Goal: Task Accomplishment & Management: Use online tool/utility

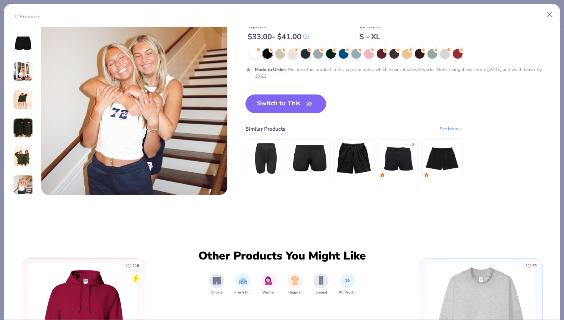
scroll to position [1034, 0]
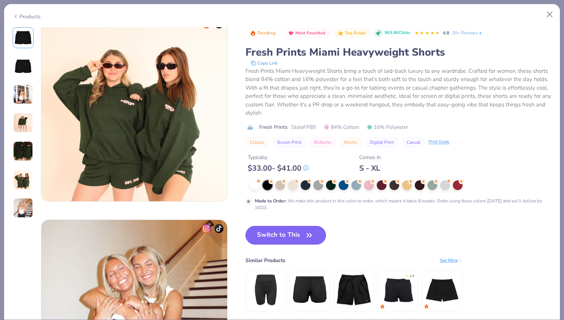
click at [320, 235] on button "Switch to This" at bounding box center [285, 235] width 81 height 19
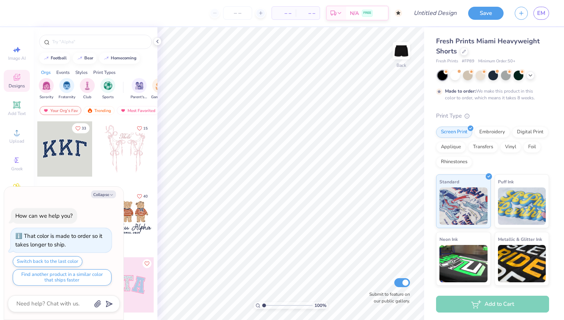
type textarea "x"
click at [75, 298] on div at bounding box center [64, 303] width 112 height 17
click at [25, 303] on textarea at bounding box center [54, 303] width 76 height 10
type textarea "s"
type textarea "x"
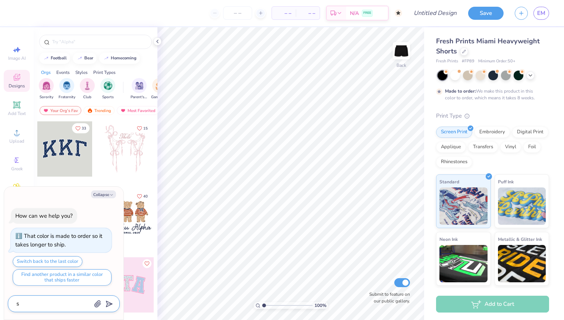
type textarea "sw"
type textarea "x"
type textarea "swi"
type textarea "x"
type textarea "swit"
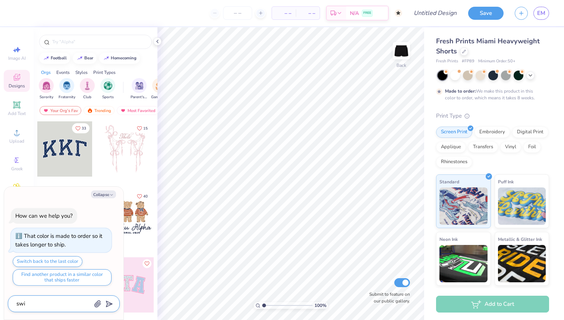
type textarea "x"
type textarea "switc"
type textarea "x"
type textarea "switch"
type textarea "x"
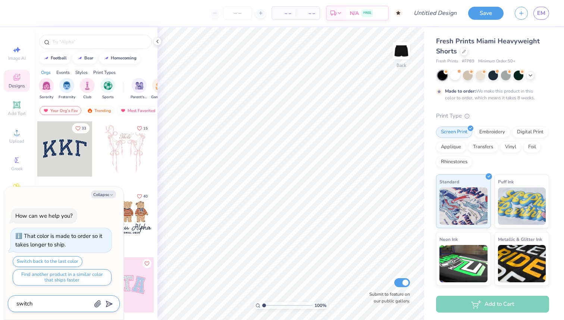
type textarea "switch"
type textarea "x"
type textarea "switch t"
type textarea "x"
type textarea "switch th"
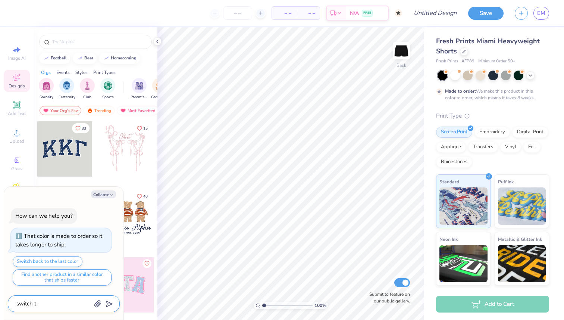
type textarea "x"
type textarea "switch thi"
type textarea "x"
type textarea "switch this"
type textarea "x"
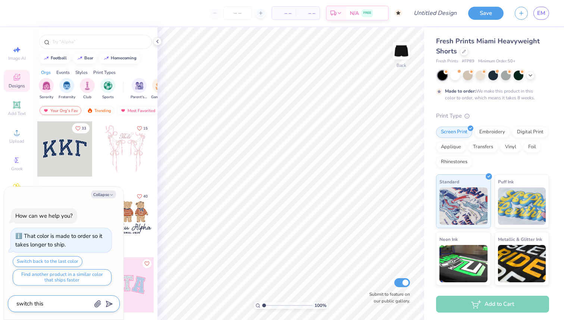
type textarea "switch this"
type textarea "x"
type textarea "switch this"
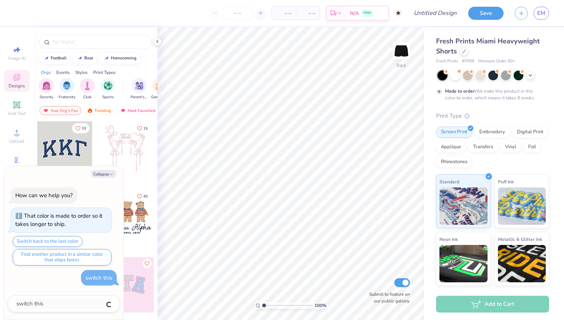
type textarea "x"
click at [482, 12] on button "Save" at bounding box center [485, 12] width 35 height 13
type textarea "x"
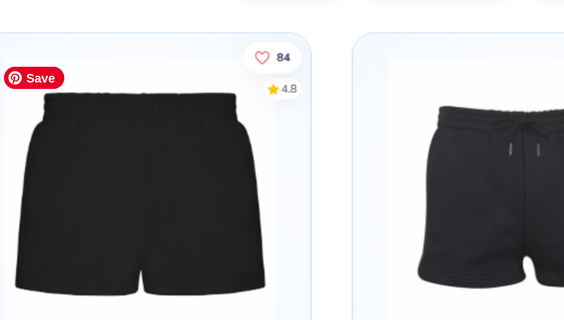
scroll to position [0, 34]
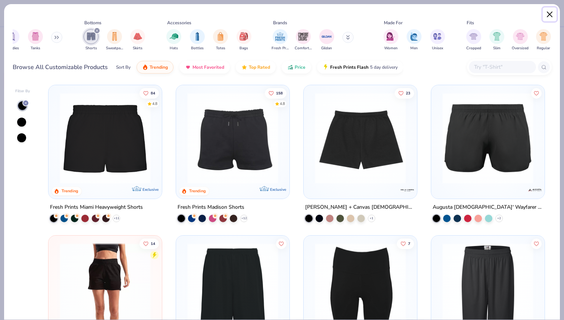
click at [548, 17] on button "Close" at bounding box center [550, 14] width 14 height 14
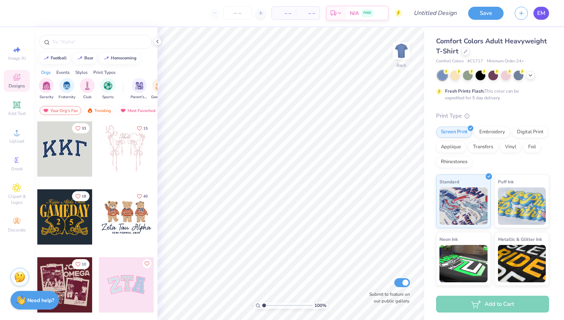
click at [539, 13] on span "EM" at bounding box center [541, 13] width 8 height 9
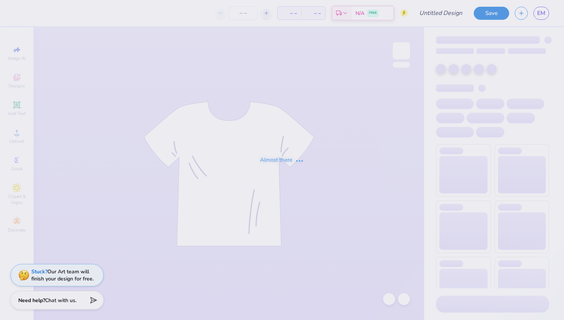
type input "Ski Team General Merch!"
type input "30"
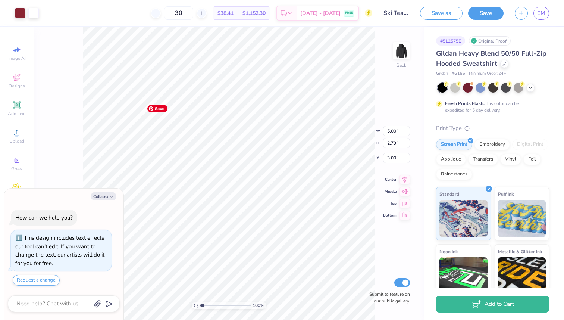
type textarea "x"
type input "5.71"
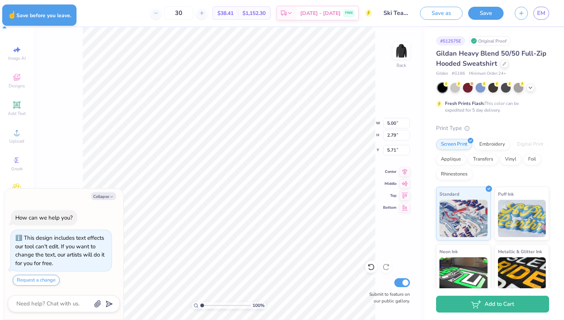
type textarea "x"
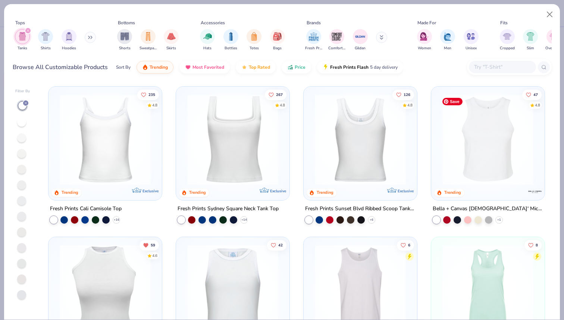
click at [496, 135] on img at bounding box center [488, 139] width 98 height 91
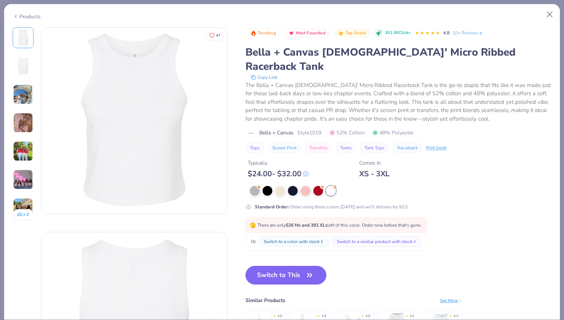
click at [13, 96] on img at bounding box center [23, 94] width 20 height 20
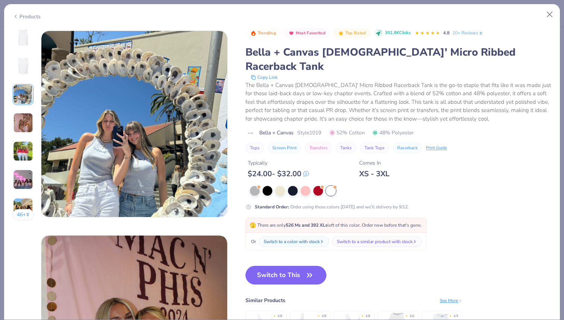
scroll to position [409, 0]
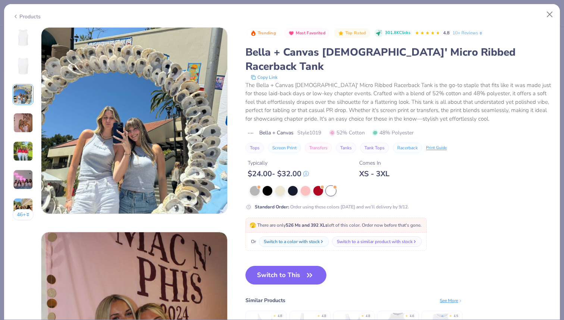
click at [18, 109] on div "46 +" at bounding box center [23, 126] width 21 height 198
click at [297, 266] on button "Switch to This" at bounding box center [285, 275] width 81 height 19
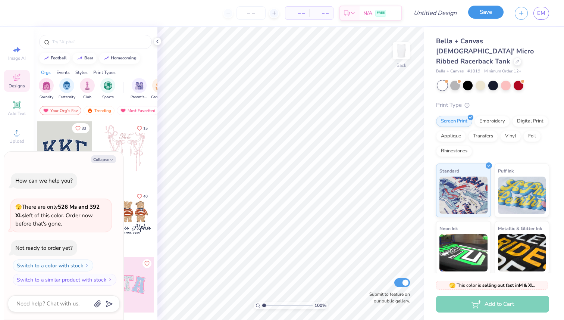
click at [489, 13] on button "Save" at bounding box center [485, 12] width 35 height 13
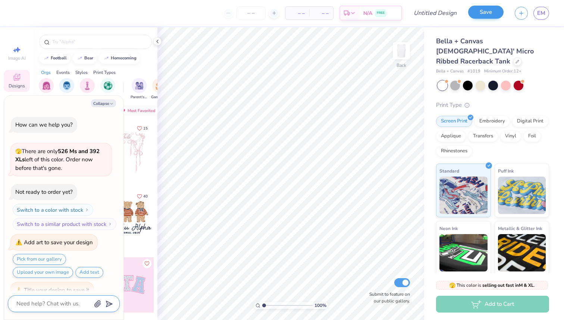
scroll to position [12, 0]
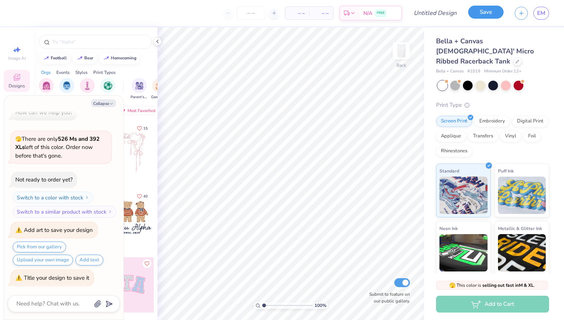
click at [483, 15] on button "Save" at bounding box center [485, 12] width 35 height 13
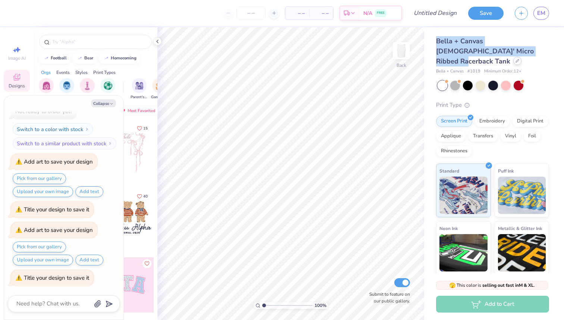
drag, startPoint x: 437, startPoint y: 42, endPoint x: 490, endPoint y: 52, distance: 53.6
click at [490, 52] on div "Bella + Canvas Ladies' Micro Ribbed Racerback Tank" at bounding box center [492, 51] width 113 height 30
copy span "Bella + Canvas Ladies' Micro Ribbed Racerback Tank"
type textarea "x"
